Goal: Navigation & Orientation: Understand site structure

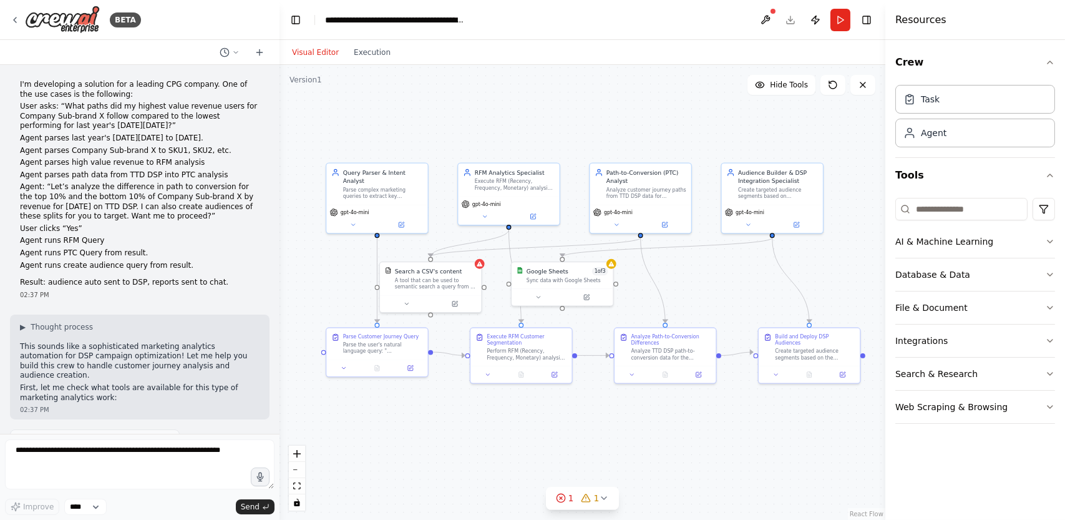
click at [398, 114] on div ".deletable-edge-delete-btn { width: 20px; height: 20px; border: 0px solid #ffff…" at bounding box center [583, 292] width 606 height 455
click at [295, 18] on button "Toggle Left Sidebar" at bounding box center [295, 19] width 17 height 17
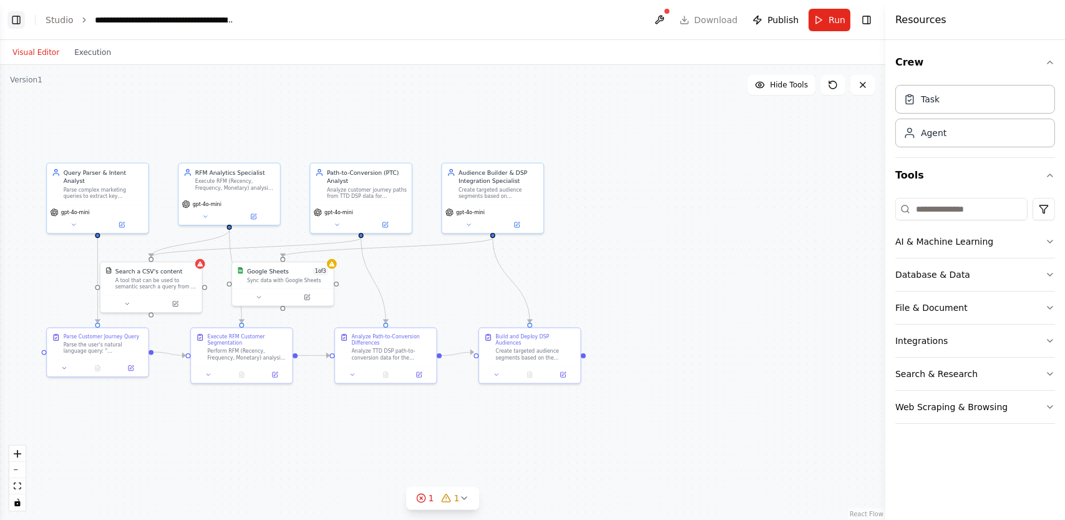
click at [17, 23] on button "Toggle Left Sidebar" at bounding box center [15, 19] width 17 height 17
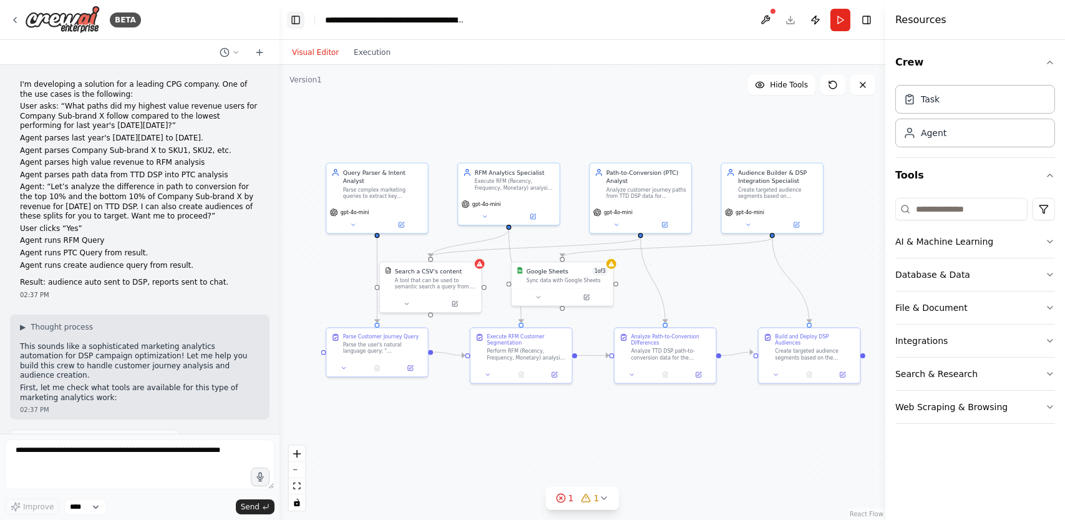
click at [300, 24] on button "Toggle Left Sidebar" at bounding box center [295, 19] width 17 height 17
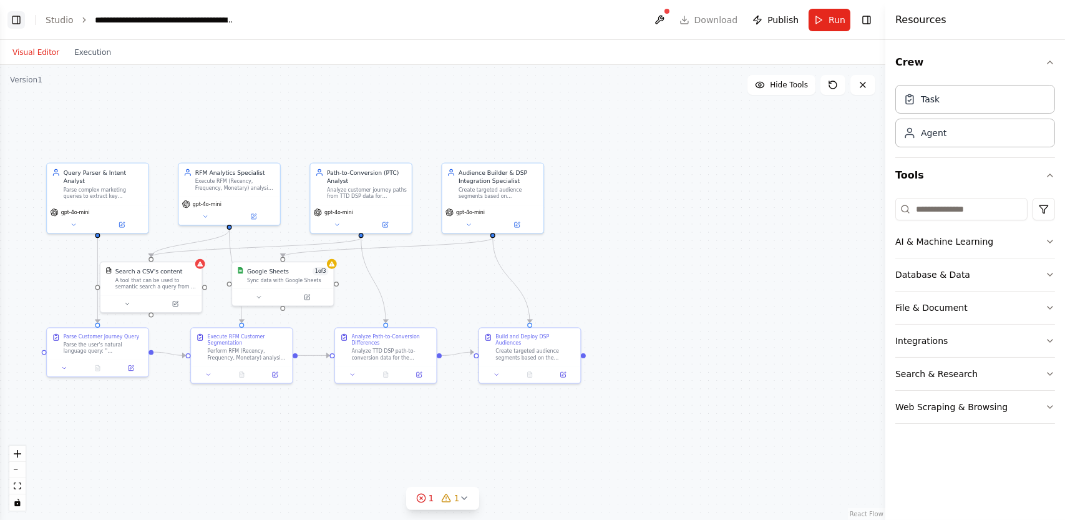
click at [19, 21] on button "Toggle Left Sidebar" at bounding box center [15, 19] width 17 height 17
